Goal: Task Accomplishment & Management: Use online tool/utility

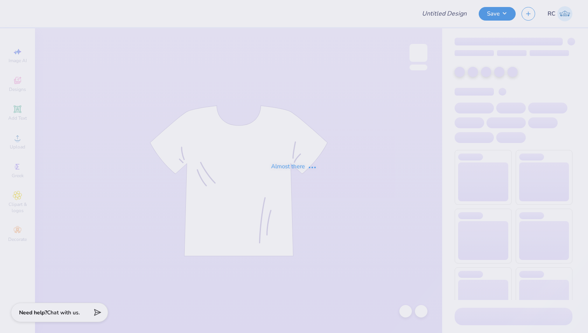
type input "Alpha Delta Pi Sweat Set"
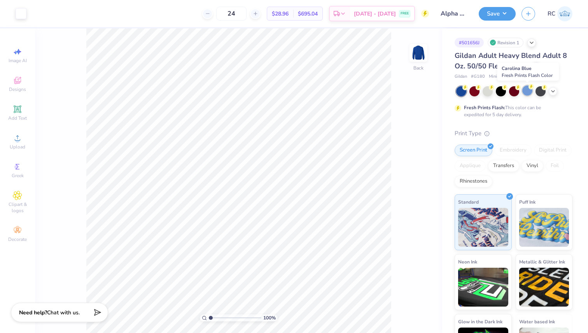
click at [526, 91] on div at bounding box center [527, 91] width 10 height 10
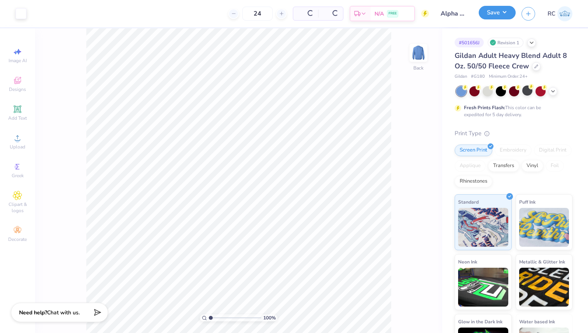
click at [491, 11] on button "Save" at bounding box center [497, 13] width 37 height 14
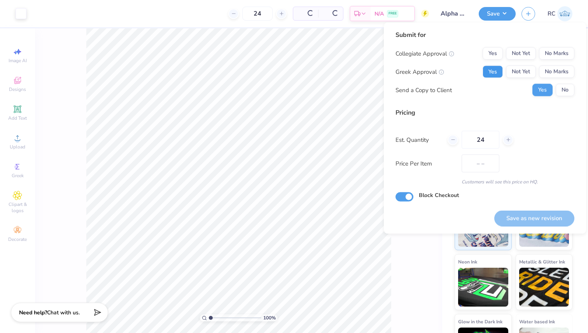
click at [490, 75] on button "Yes" at bounding box center [492, 72] width 20 height 12
click at [562, 53] on button "No Marks" at bounding box center [556, 53] width 35 height 12
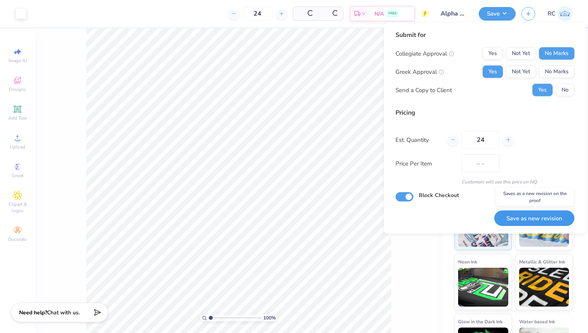
click at [538, 213] on button "Save as new revision" at bounding box center [534, 218] width 80 height 16
type input "$28.96"
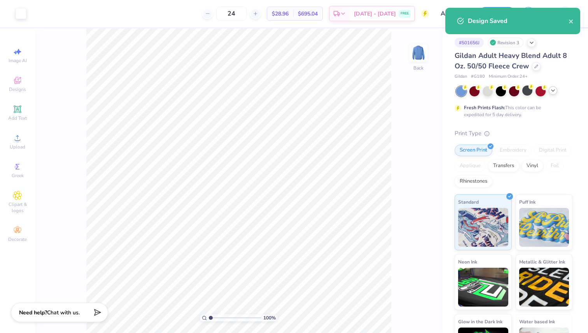
click at [551, 88] on icon at bounding box center [553, 90] width 6 height 6
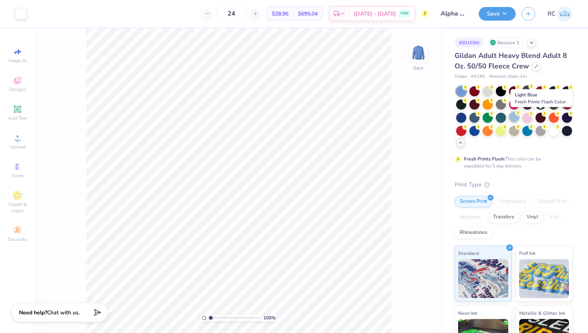
click at [519, 118] on div at bounding box center [514, 117] width 10 height 10
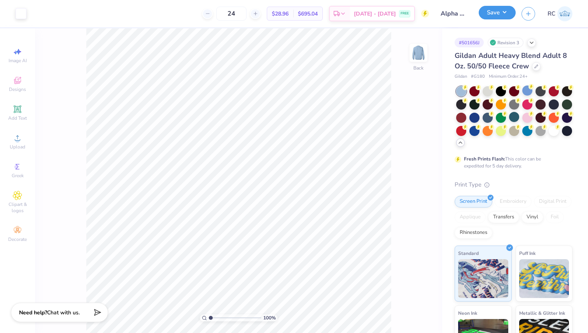
click at [495, 15] on button "Save" at bounding box center [497, 13] width 37 height 14
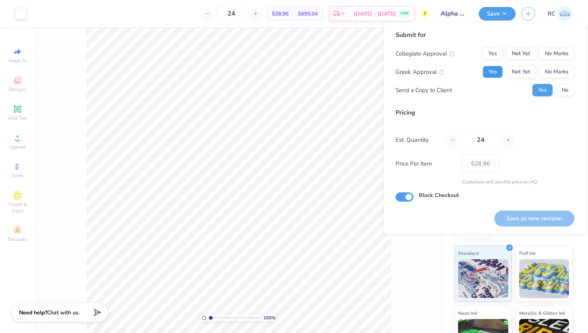
click at [484, 70] on button "Yes" at bounding box center [492, 72] width 20 height 12
click at [561, 58] on button "No Marks" at bounding box center [556, 53] width 35 height 12
click at [542, 217] on button "Save as new revision" at bounding box center [534, 219] width 80 height 16
type input "$28.96"
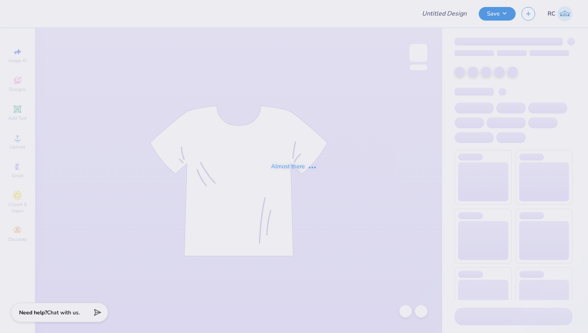
type input "Alpha Delta Pi Sweat Set"
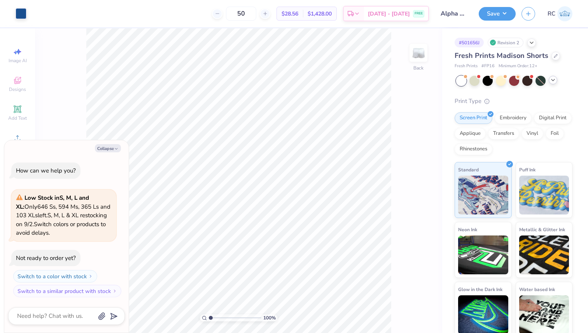
click at [552, 80] on icon at bounding box center [553, 80] width 6 height 6
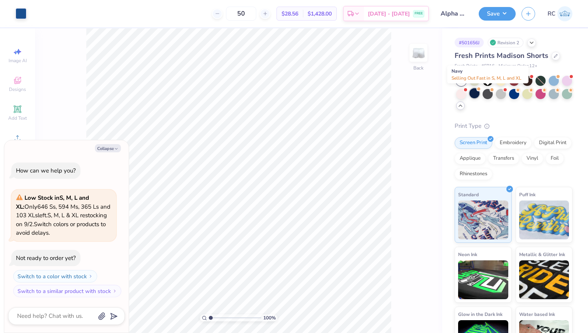
click at [479, 92] on div at bounding box center [474, 93] width 10 height 10
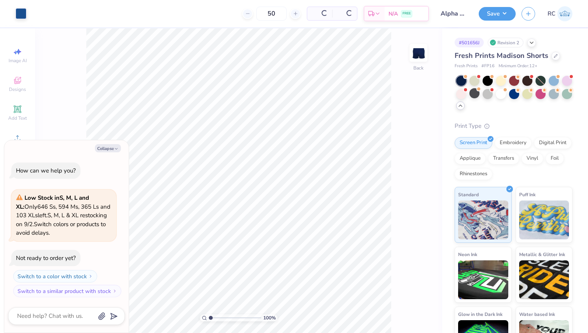
scroll to position [78, 0]
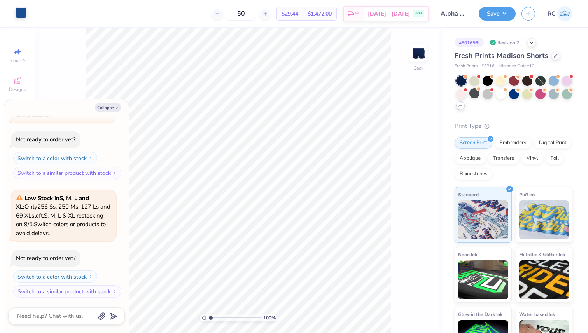
click at [22, 18] on div at bounding box center [21, 12] width 11 height 11
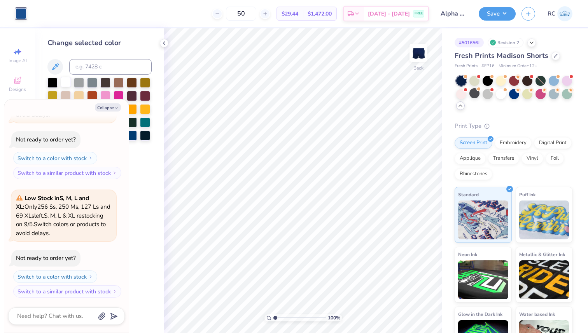
click at [66, 82] on div at bounding box center [66, 82] width 10 height 10
click at [117, 108] on polyline "button" at bounding box center [116, 108] width 2 height 1
type textarea "x"
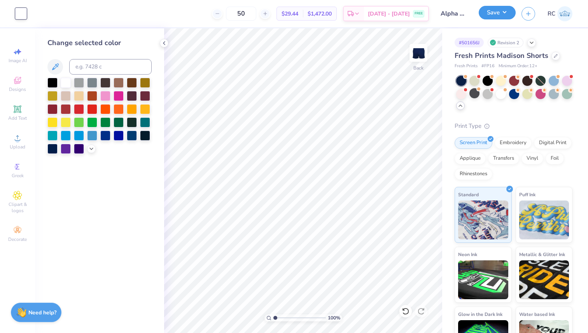
click at [508, 11] on button "Save" at bounding box center [497, 13] width 37 height 14
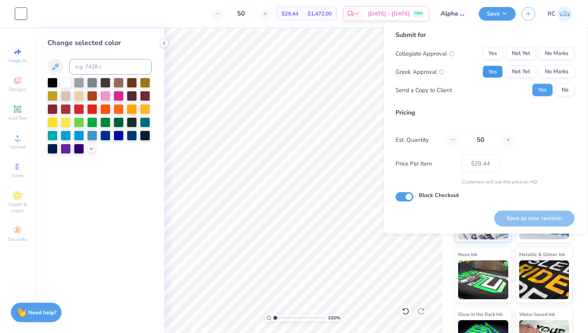
click at [492, 70] on button "Yes" at bounding box center [492, 72] width 20 height 12
click at [566, 53] on button "No Marks" at bounding box center [556, 53] width 35 height 12
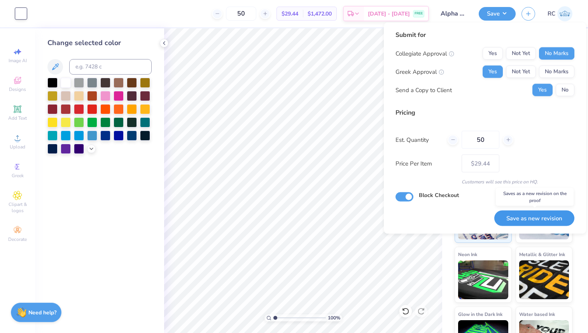
click at [517, 219] on button "Save as new revision" at bounding box center [534, 218] width 80 height 16
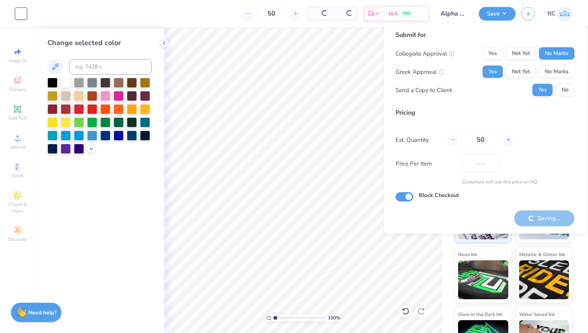
type input "$29.44"
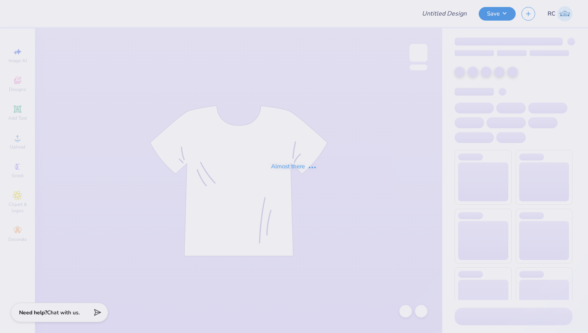
type input "Phi Kappa Chi Football Jerseys"
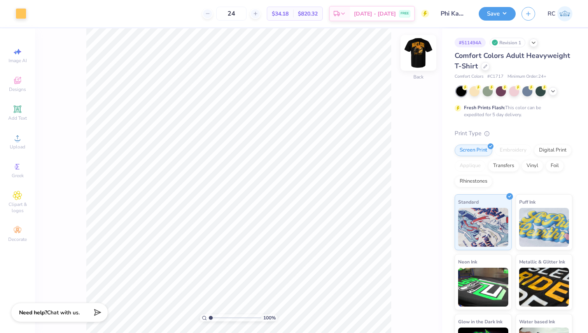
click at [416, 53] on img at bounding box center [418, 52] width 31 height 31
click at [421, 58] on img at bounding box center [418, 52] width 31 height 31
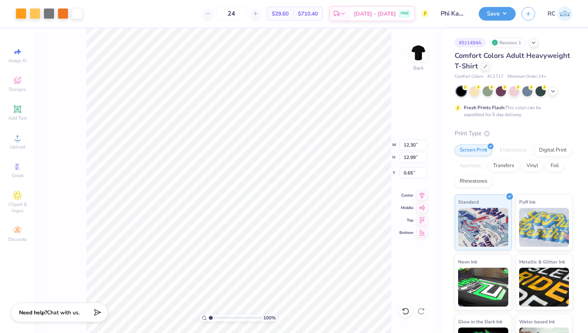
type input "5.57"
click at [421, 195] on icon at bounding box center [421, 194] width 5 height 7
type input "3.00"
click at [494, 16] on button "Save" at bounding box center [497, 13] width 37 height 14
click at [403, 160] on input "12.99" at bounding box center [413, 157] width 28 height 11
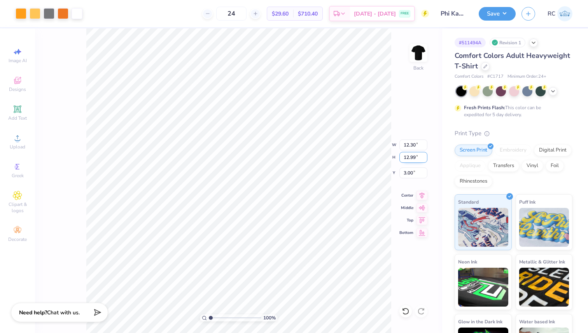
click at [403, 160] on input "12.99" at bounding box center [413, 157] width 28 height 11
type input "12"
type input "11.36"
type input "12.00"
type input "3.49"
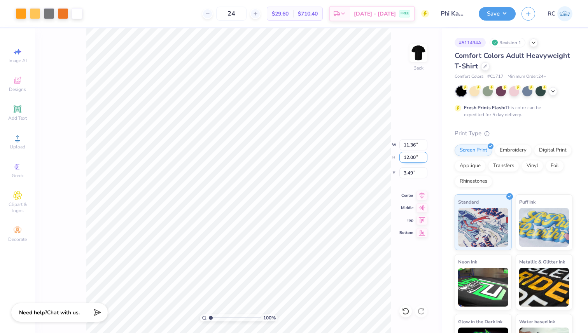
click at [355, 142] on div "100 % Back W 11.36 11.36 " H 12.00 12.00 " Y 3.49 3.49 " Center Middle Top Bott…" at bounding box center [238, 180] width 407 height 305
click at [409, 159] on input "12.00" at bounding box center [413, 157] width 28 height 11
type input "13"
type input "12.31"
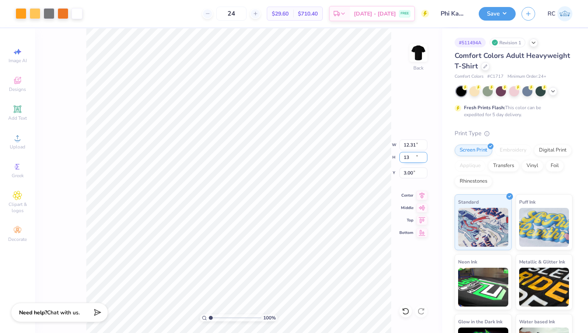
type input "13.00"
type input "3.00"
drag, startPoint x: 420, startPoint y: 195, endPoint x: 505, endPoint y: 47, distance: 170.6
click at [420, 195] on icon at bounding box center [421, 195] width 11 height 9
click at [508, 15] on button "Save" at bounding box center [497, 13] width 37 height 14
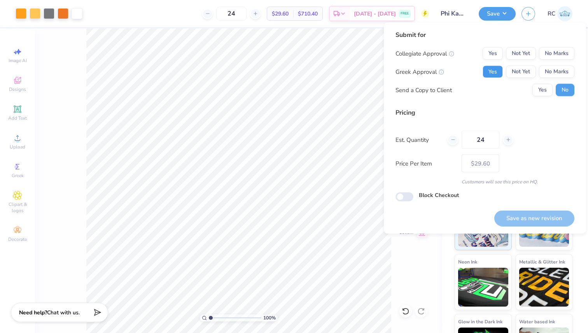
click at [496, 72] on button "Yes" at bounding box center [492, 72] width 20 height 12
click at [493, 52] on button "Yes" at bounding box center [492, 53] width 20 height 12
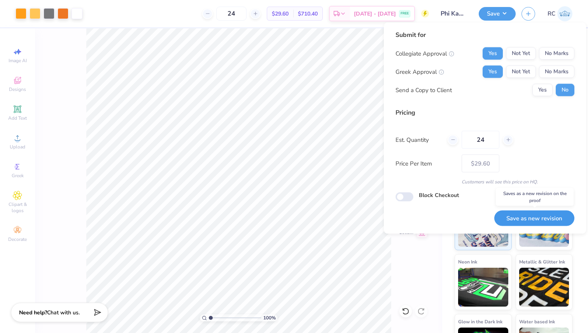
click at [524, 216] on button "Save as new revision" at bounding box center [534, 218] width 80 height 16
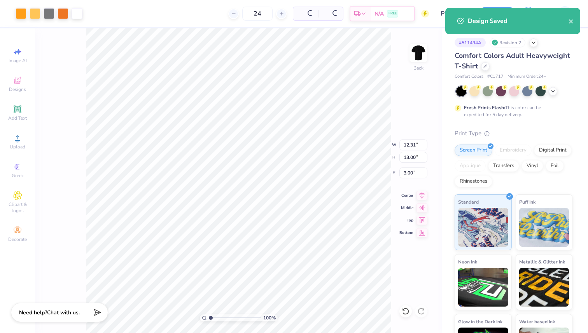
type input "$29.60"
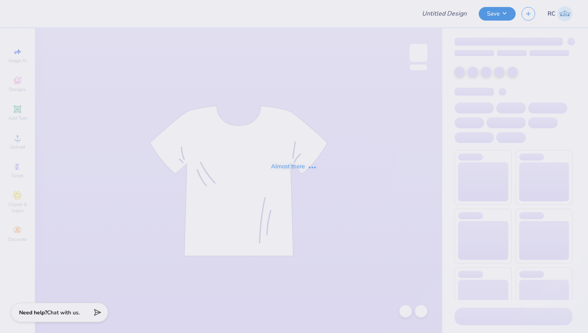
type input "Alpha Delta Pi Sweat Set"
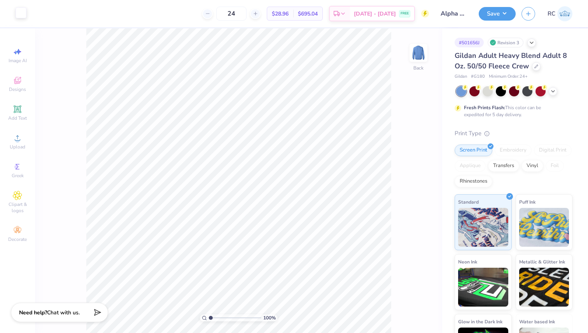
click at [19, 14] on div at bounding box center [21, 12] width 11 height 11
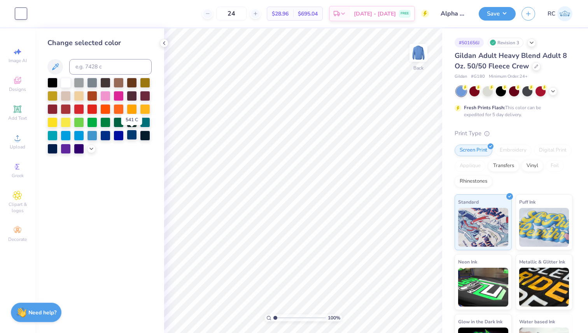
click at [130, 136] on div at bounding box center [132, 135] width 10 height 10
click at [107, 136] on div at bounding box center [105, 135] width 10 height 10
click at [131, 136] on div at bounding box center [132, 135] width 10 height 10
click at [56, 149] on div at bounding box center [52, 148] width 10 height 10
click at [128, 135] on div at bounding box center [132, 135] width 10 height 10
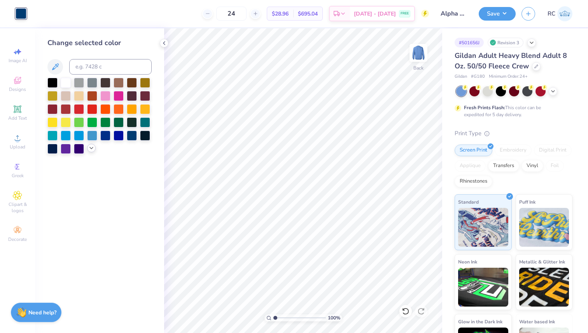
click at [94, 147] on icon at bounding box center [91, 148] width 6 height 6
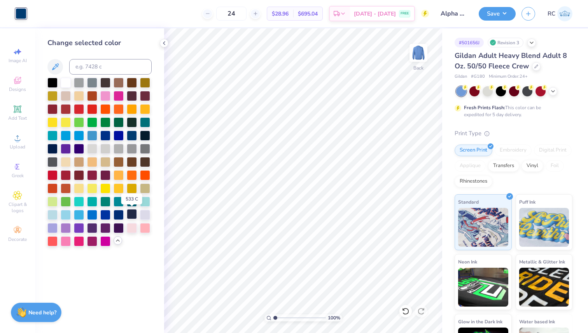
click at [132, 216] on div at bounding box center [132, 214] width 10 height 10
click at [120, 217] on div at bounding box center [119, 214] width 10 height 10
click at [99, 216] on div at bounding box center [99, 162] width 104 height 169
click at [131, 124] on div at bounding box center [132, 122] width 10 height 10
click at [132, 138] on div at bounding box center [132, 135] width 10 height 10
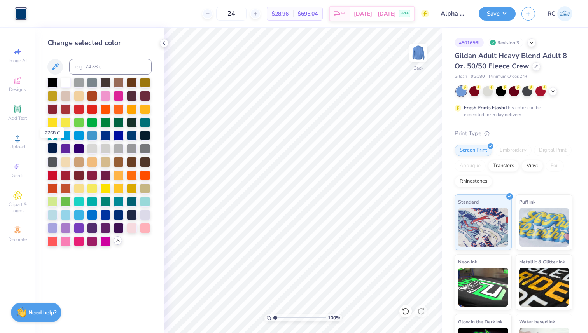
click at [52, 149] on div at bounding box center [52, 148] width 10 height 10
click at [129, 137] on div at bounding box center [132, 135] width 10 height 10
click at [95, 65] on input at bounding box center [110, 67] width 82 height 16
type input "533"
click at [133, 133] on div at bounding box center [132, 135] width 10 height 10
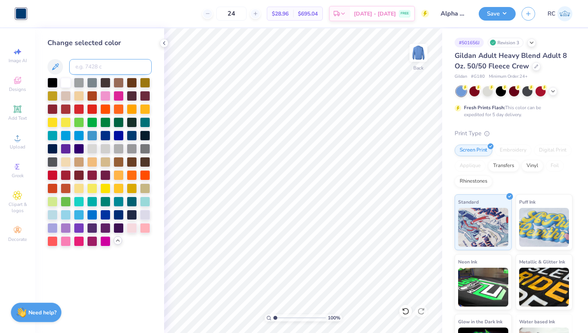
click at [98, 71] on input at bounding box center [110, 67] width 82 height 16
type input "533"
drag, startPoint x: 498, startPoint y: 17, endPoint x: 500, endPoint y: 21, distance: 4.6
click at [499, 17] on button "Save" at bounding box center [497, 14] width 37 height 14
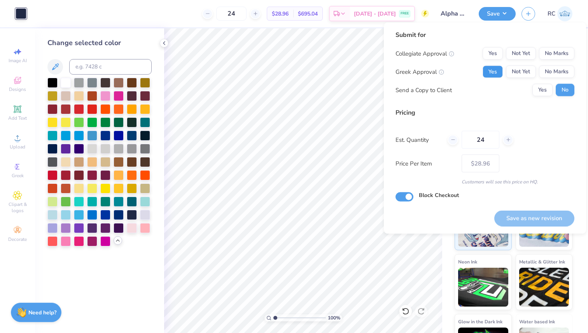
click at [491, 72] on button "Yes" at bounding box center [492, 72] width 20 height 12
click at [526, 73] on button "Not Yet" at bounding box center [521, 72] width 30 height 12
click at [556, 52] on button "No Marks" at bounding box center [556, 53] width 35 height 12
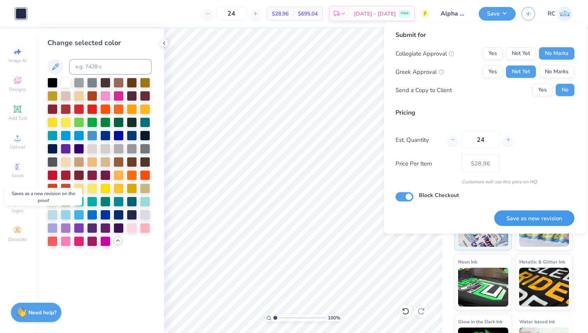
click at [524, 220] on button "Save as new revision" at bounding box center [534, 218] width 80 height 16
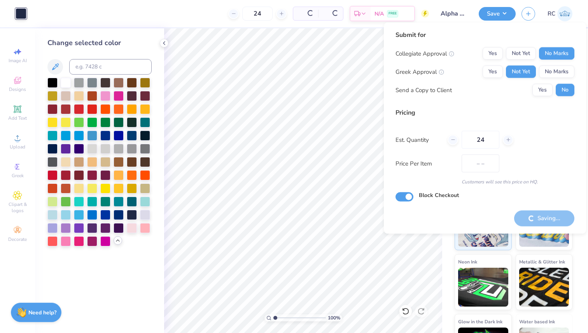
type input "$28.96"
